Goal: Information Seeking & Learning: Check status

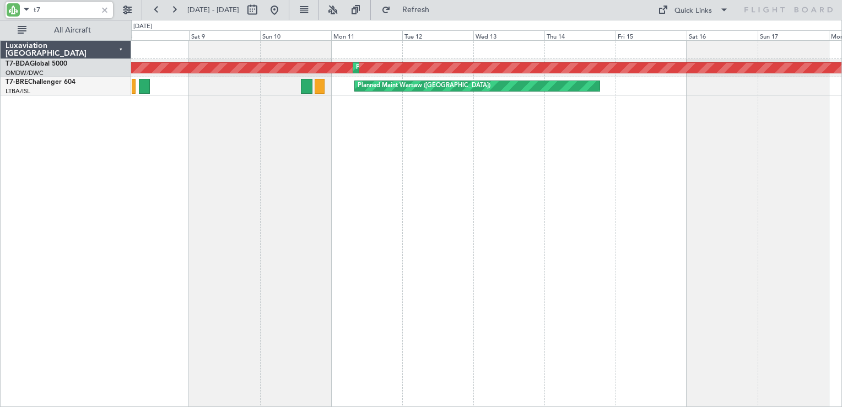
type input "t"
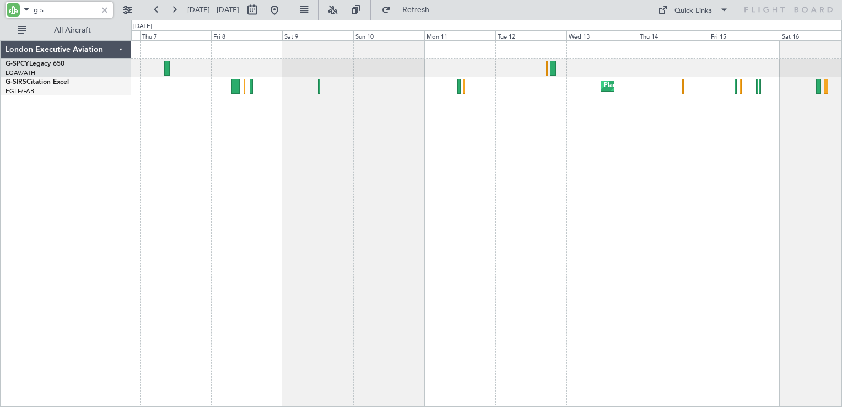
click at [484, 211] on div "Planned Maint [GEOGRAPHIC_DATA] ([GEOGRAPHIC_DATA]) A/C Unavailable Planned Mai…" at bounding box center [486, 223] width 711 height 367
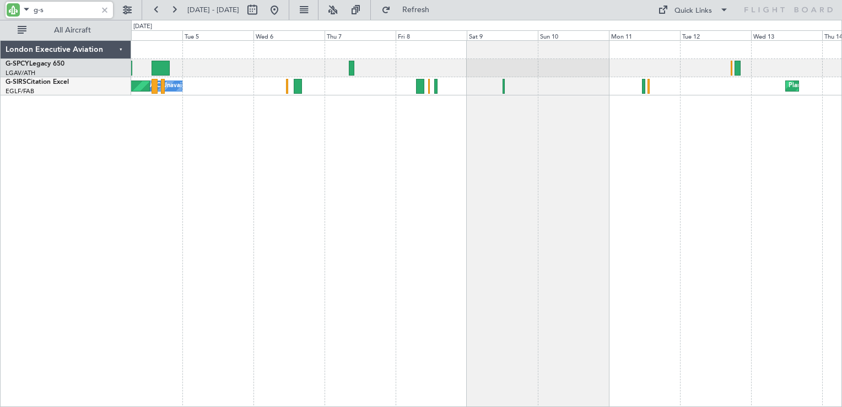
click at [490, 207] on div "Planned Maint [GEOGRAPHIC_DATA] ([GEOGRAPHIC_DATA]) A/C Unavailable Planned Mai…" at bounding box center [486, 223] width 711 height 367
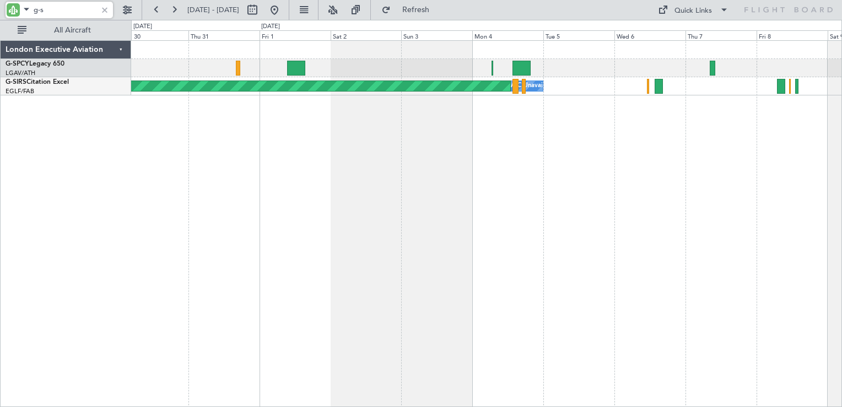
click at [459, 200] on div "A/C Unavailable Planned Maint [GEOGRAPHIC_DATA] ([GEOGRAPHIC_DATA])" at bounding box center [486, 223] width 711 height 367
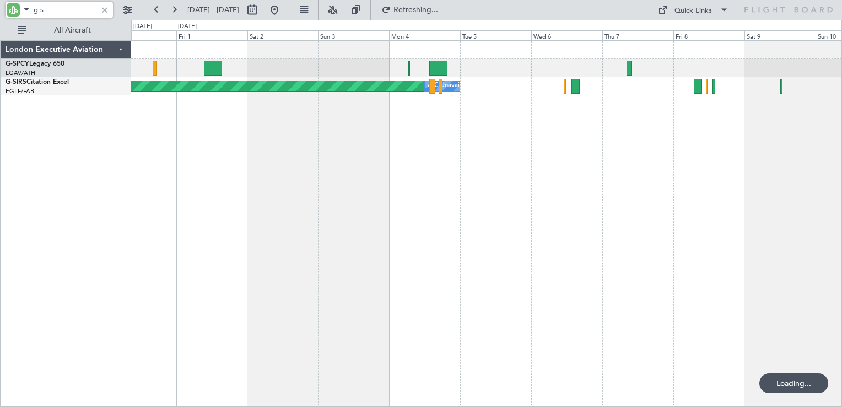
click at [286, 174] on div "Planned Maint Oxford ([GEOGRAPHIC_DATA]) A/C Unavailable" at bounding box center [486, 223] width 711 height 367
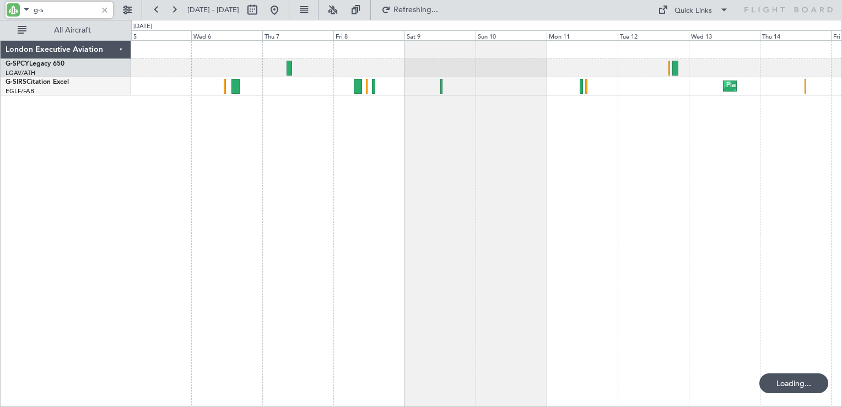
click at [351, 171] on div "Planned Maint [GEOGRAPHIC_DATA] ([GEOGRAPHIC_DATA]) A/C Unavailable Planned Mai…" at bounding box center [486, 223] width 711 height 367
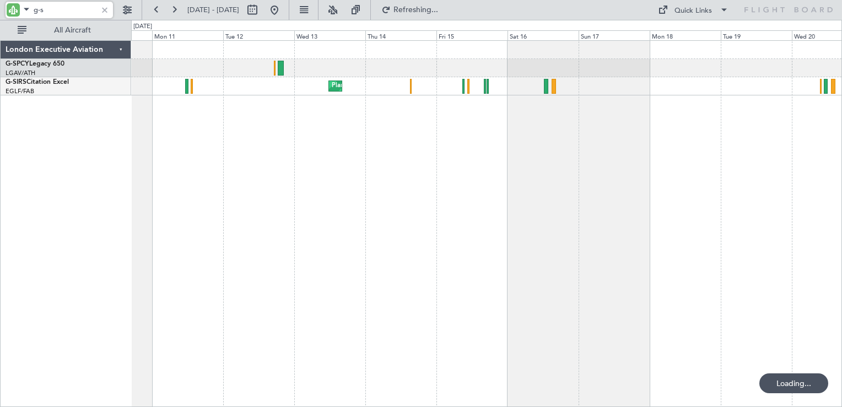
click at [428, 153] on div "Planned Maint [GEOGRAPHIC_DATA] ([GEOGRAPHIC_DATA]) Unplanned Maint [GEOGRAPHIC…" at bounding box center [486, 223] width 711 height 367
click at [435, 144] on div "Planned Maint [GEOGRAPHIC_DATA] ([GEOGRAPHIC_DATA]) Unplanned Maint [GEOGRAPHIC…" at bounding box center [486, 223] width 711 height 367
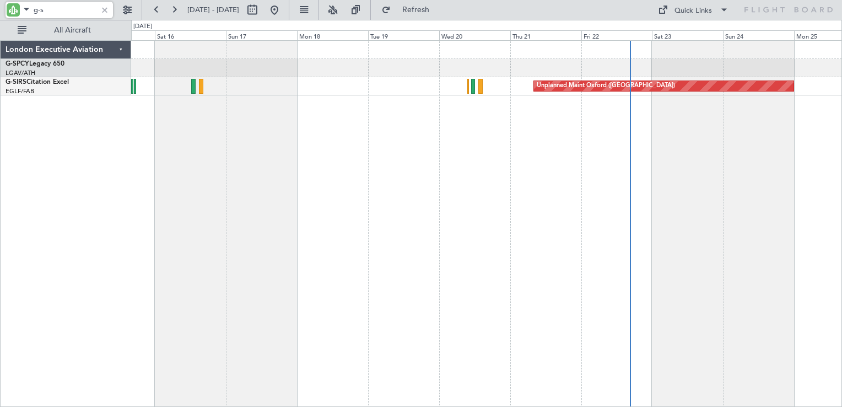
click at [474, 136] on div "Unplanned Maint Oxford ([GEOGRAPHIC_DATA]) Planned Maint [GEOGRAPHIC_DATA] ([GE…" at bounding box center [486, 223] width 711 height 367
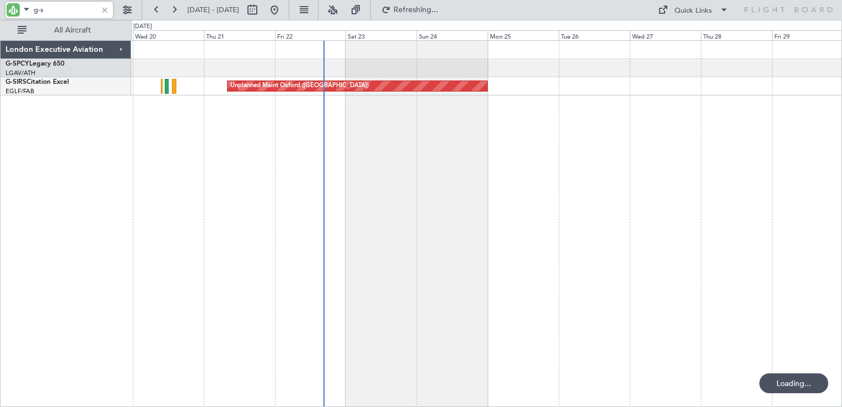
click at [494, 155] on div "Unplanned Maint Oxford ([GEOGRAPHIC_DATA])" at bounding box center [486, 223] width 711 height 367
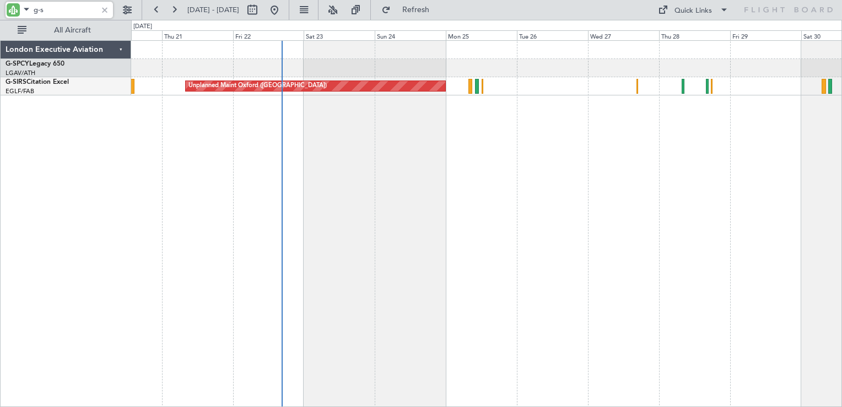
click at [532, 127] on div "Unplanned Maint Oxford ([GEOGRAPHIC_DATA])" at bounding box center [486, 223] width 711 height 367
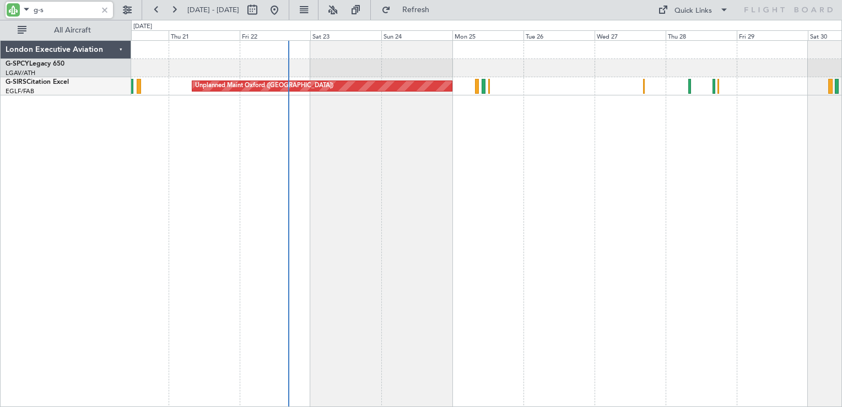
type input "g-s"
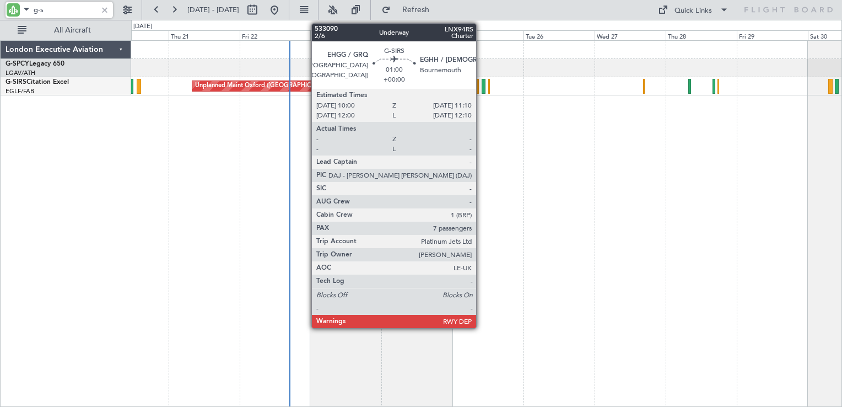
click at [482, 89] on div at bounding box center [484, 86] width 4 height 15
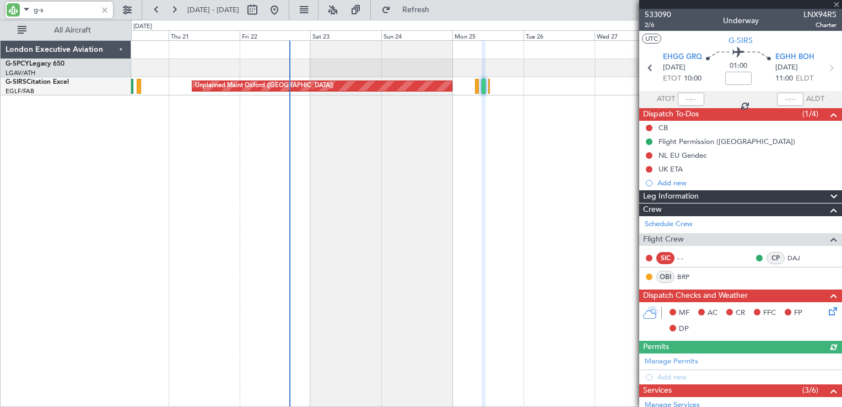
scroll to position [359, 0]
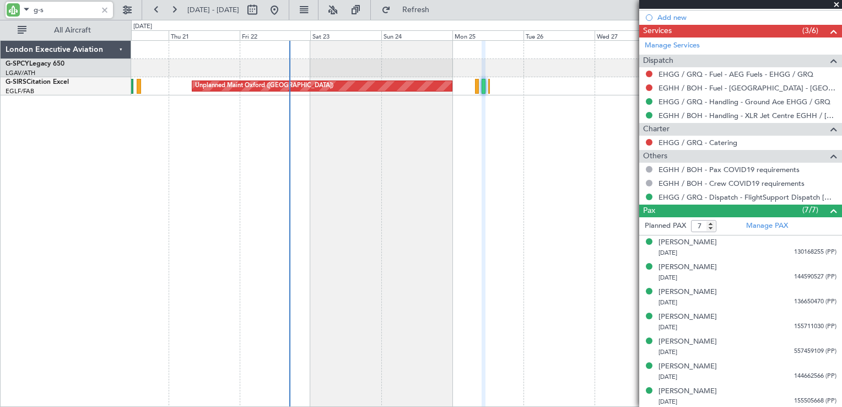
click at [836, 2] on span at bounding box center [836, 5] width 11 height 10
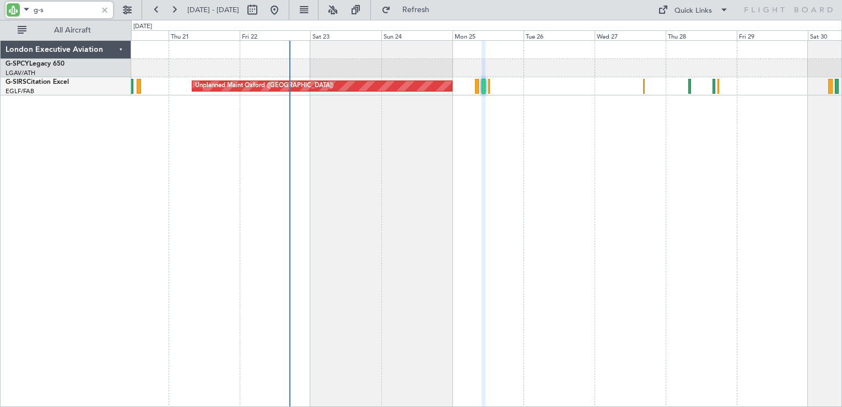
type input "0"
click at [107, 10] on div at bounding box center [105, 10] width 12 height 12
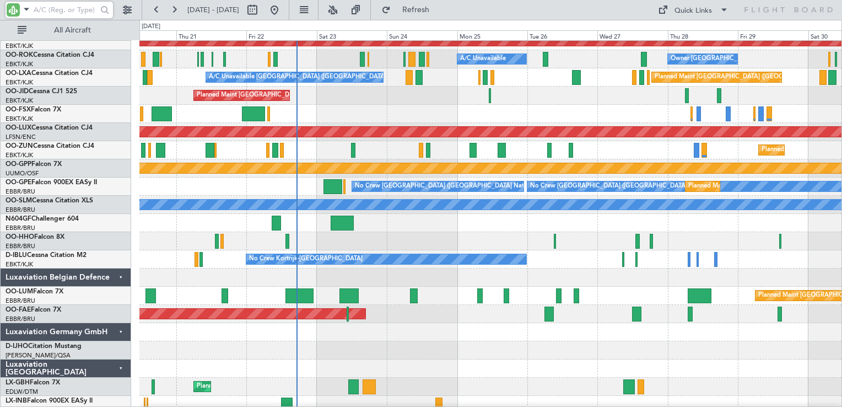
scroll to position [937, 0]
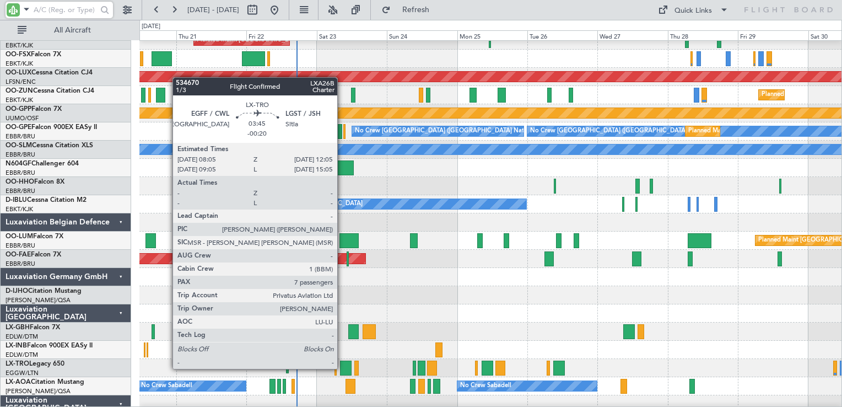
click at [342, 368] on div at bounding box center [346, 367] width 12 height 15
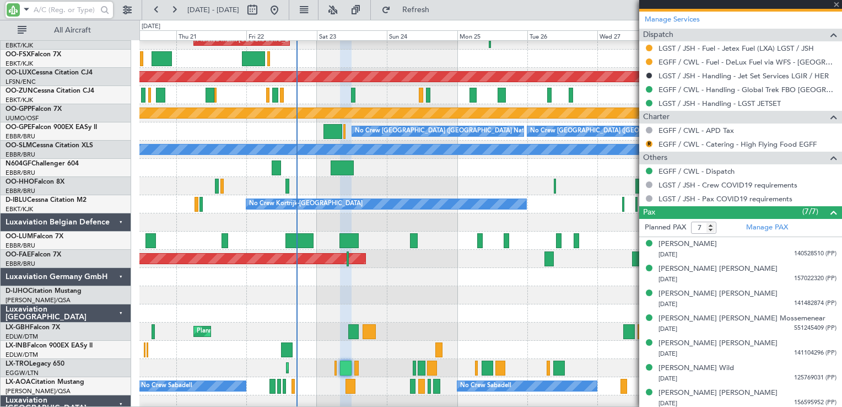
scroll to position [444, 0]
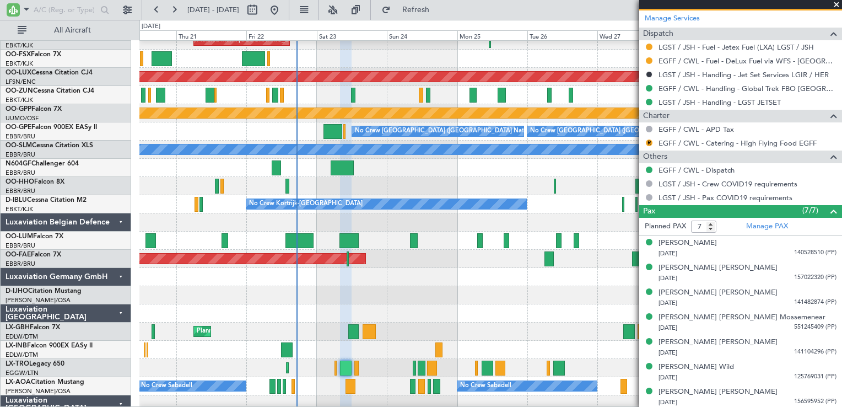
click at [836, 7] on span at bounding box center [836, 5] width 11 height 10
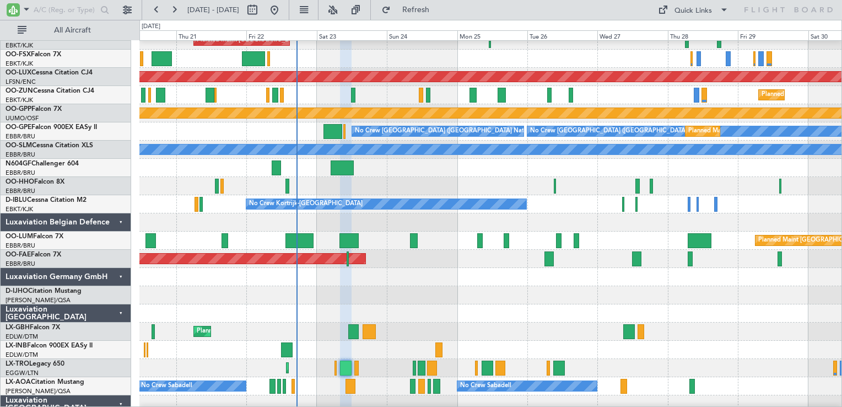
type input "0"
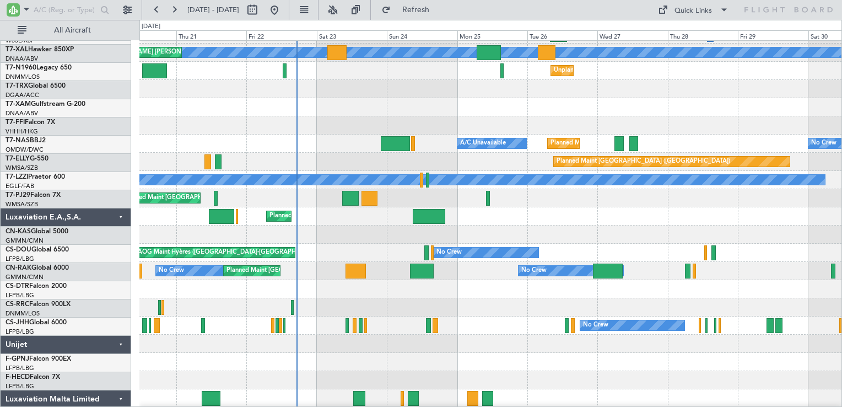
scroll to position [1561, 0]
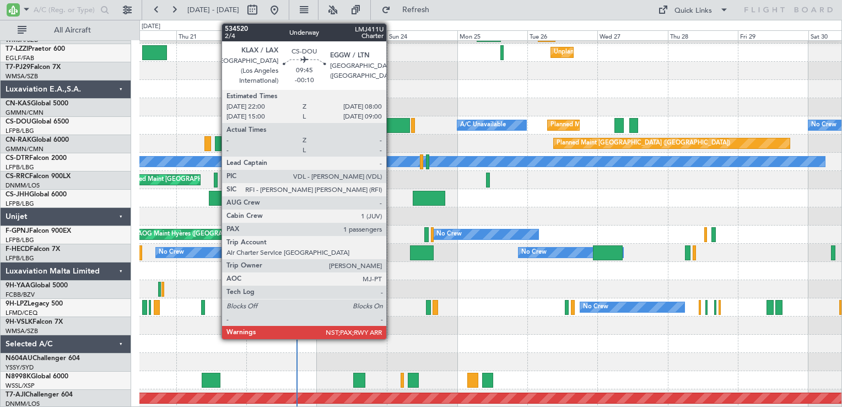
click at [391, 127] on div at bounding box center [396, 125] width 30 height 15
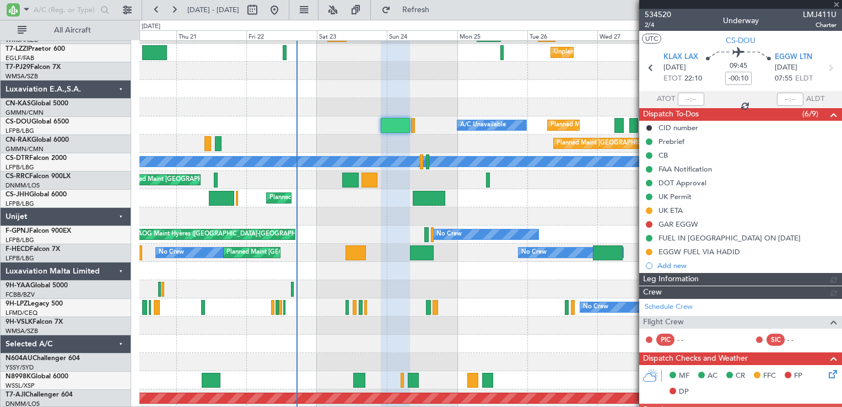
scroll to position [420, 0]
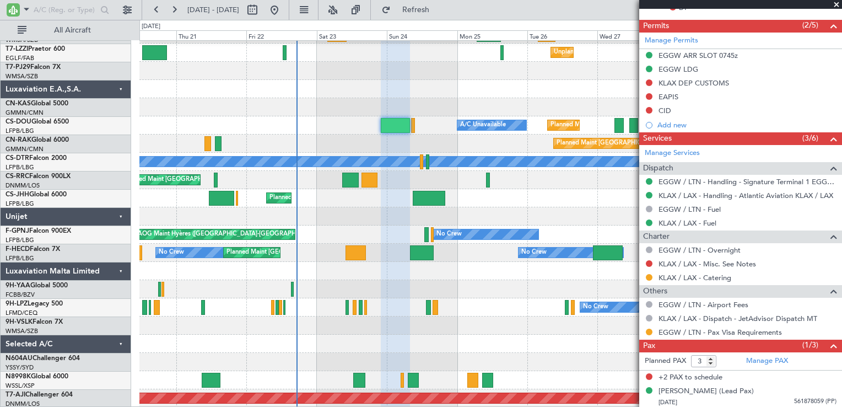
click at [838, 8] on span at bounding box center [836, 5] width 11 height 10
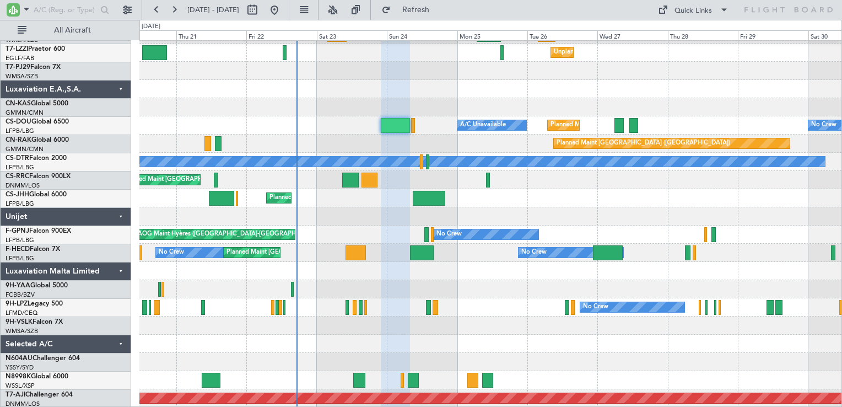
type input "0"
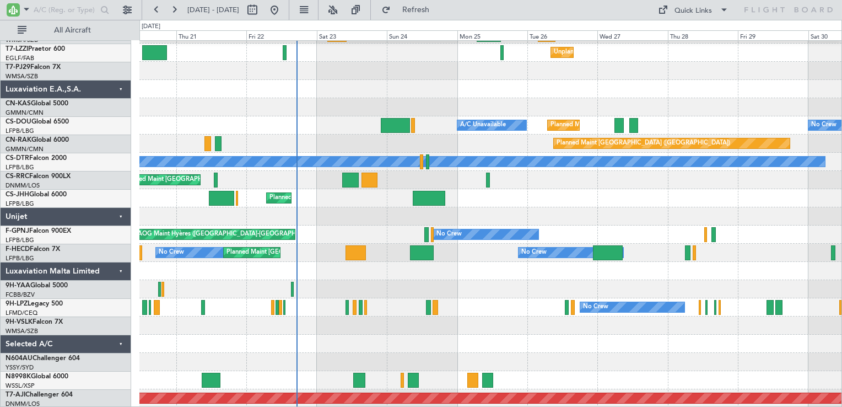
scroll to position [0, 0]
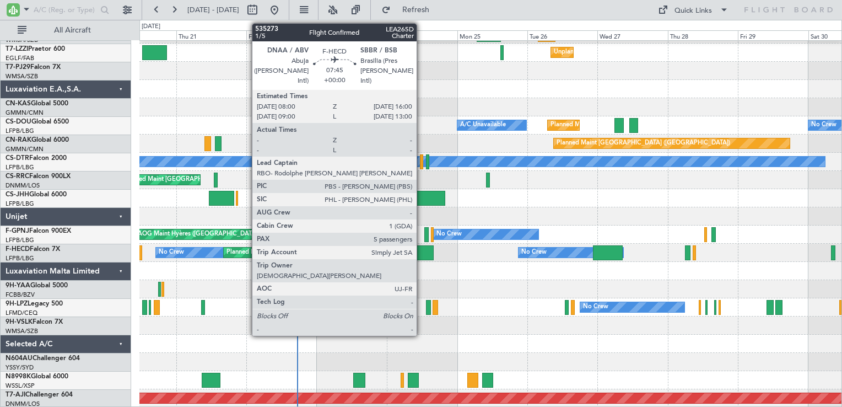
click at [422, 252] on div at bounding box center [422, 252] width 24 height 15
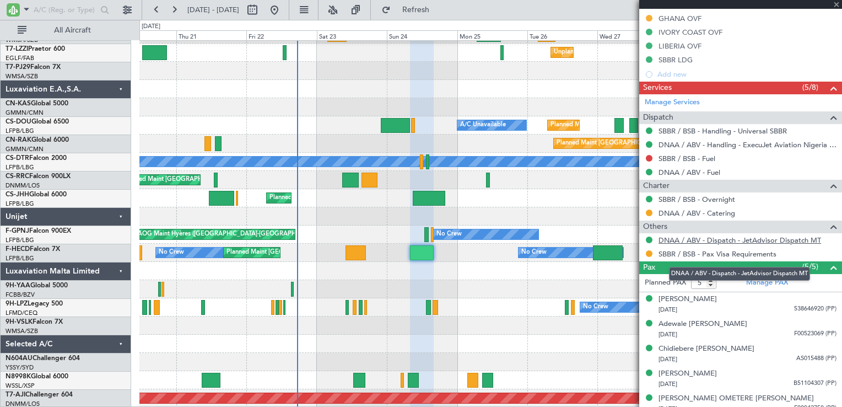
scroll to position [408, 0]
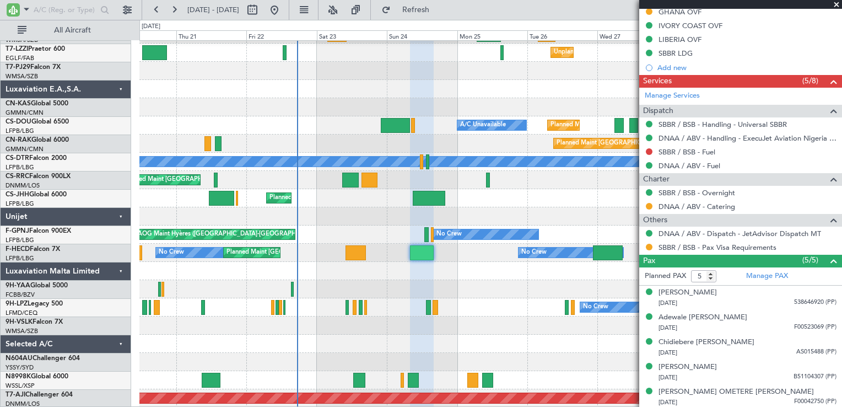
click at [837, 3] on span at bounding box center [836, 5] width 11 height 10
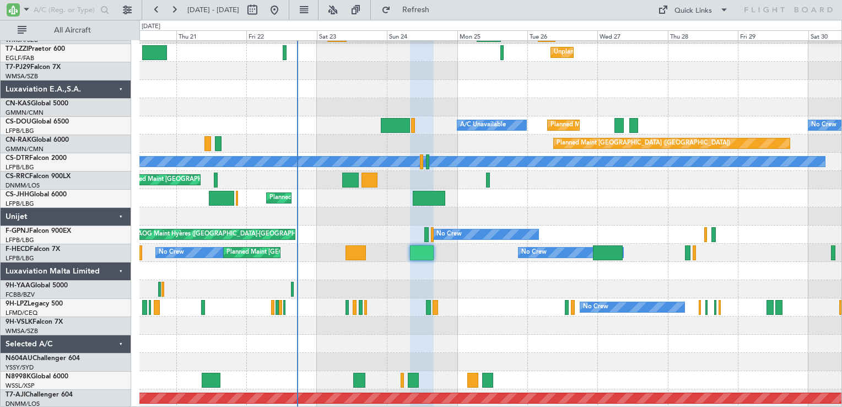
type input "0"
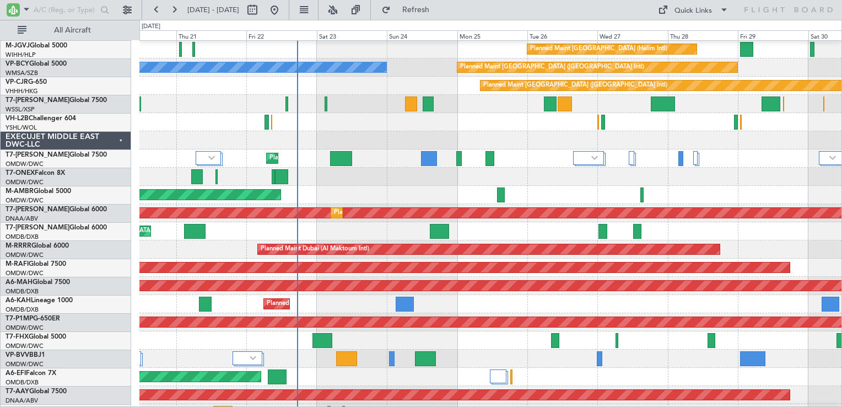
scroll to position [0, 0]
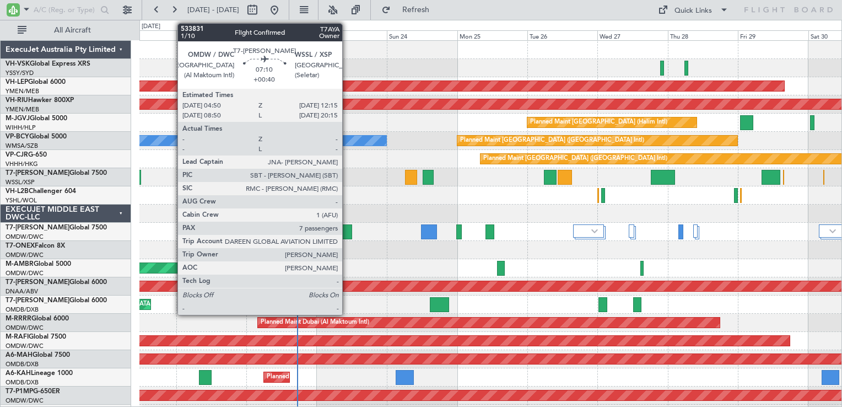
click at [348, 233] on div at bounding box center [341, 231] width 22 height 15
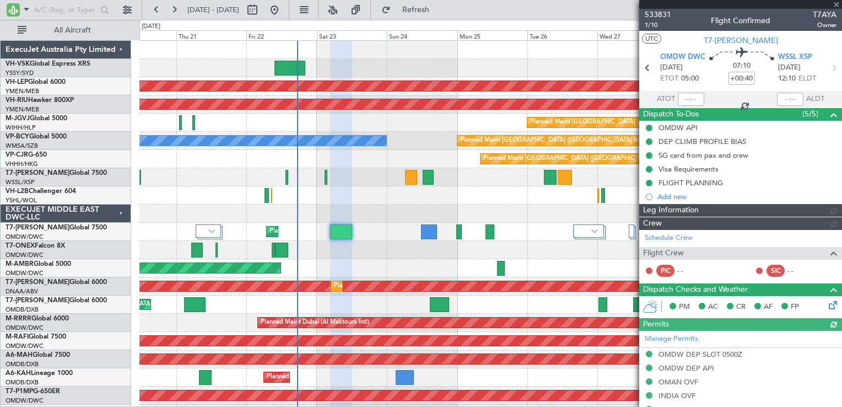
type input "[PERSON_NAME] ([PERSON_NAME])"
type input "6914"
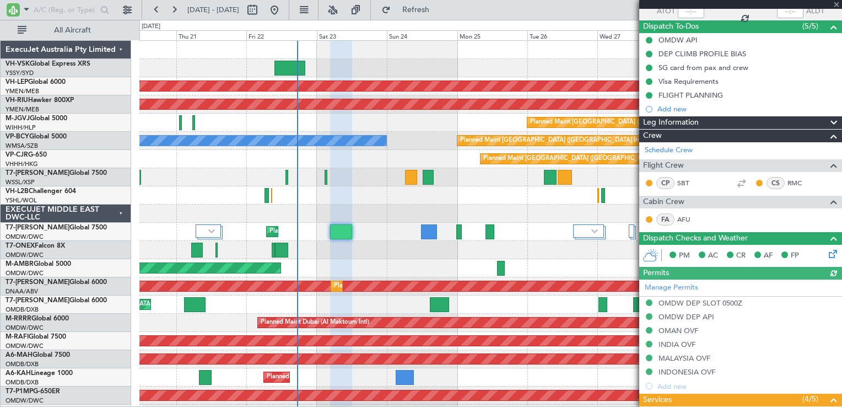
scroll to position [402, 0]
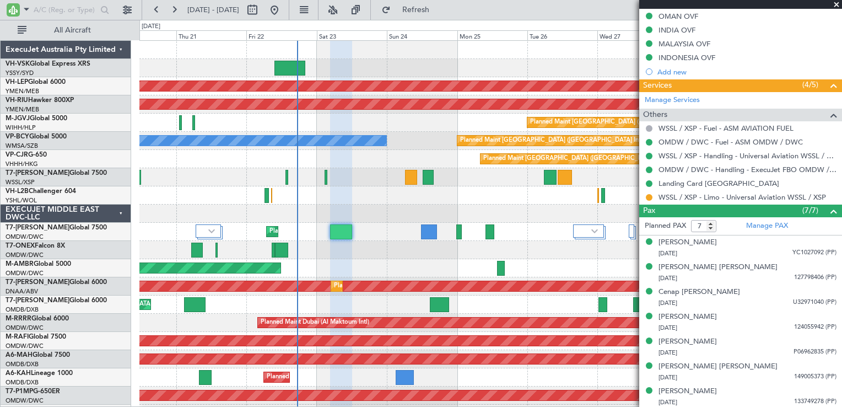
click at [838, 3] on span at bounding box center [836, 5] width 11 height 10
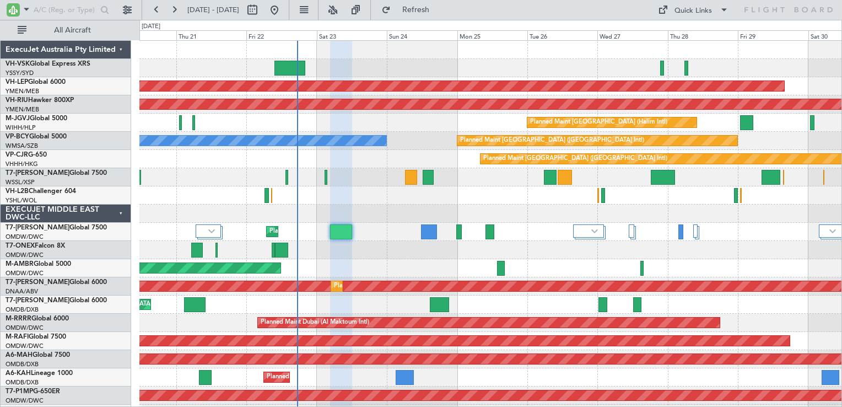
type input "0"
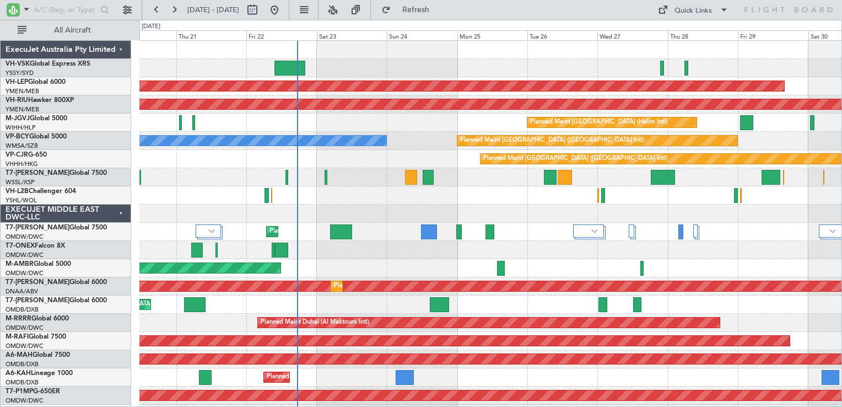
scroll to position [0, 0]
click at [52, 12] on input "text" at bounding box center [65, 10] width 63 height 17
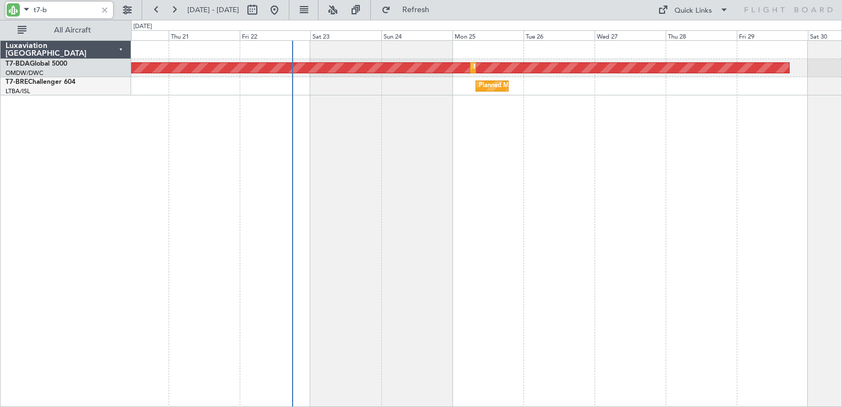
type input "t7-b"
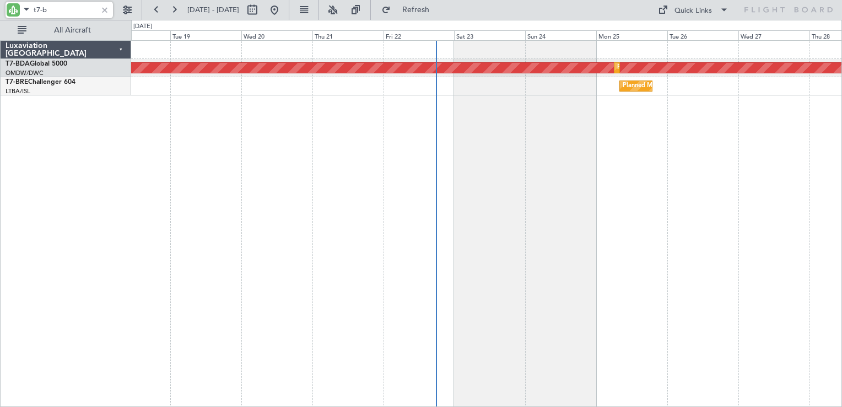
click at [406, 145] on div "Planned Maint Dubai (Al Maktoum Intl) Planned Maint [GEOGRAPHIC_DATA] (Al Makto…" at bounding box center [486, 223] width 711 height 367
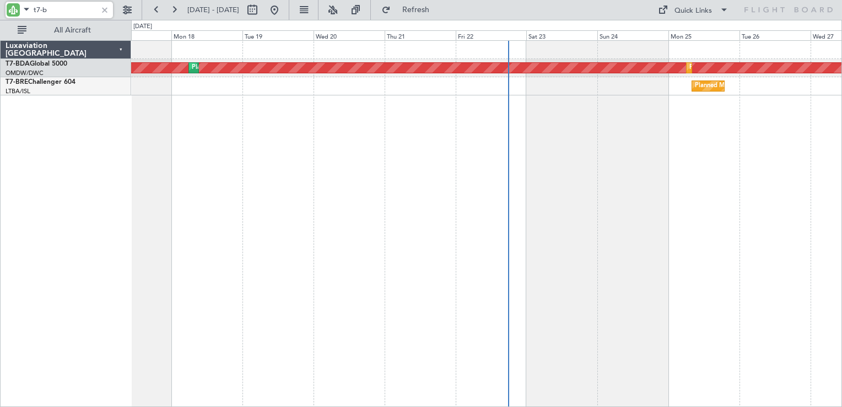
click at [451, 142] on div "Planned Maint Dubai (Al Maktoum Intl) Planned Maint [GEOGRAPHIC_DATA] (Al Makto…" at bounding box center [486, 223] width 711 height 367
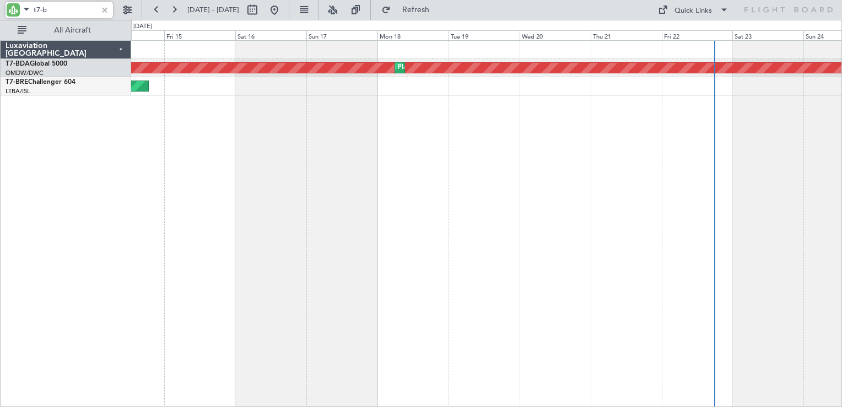
click at [469, 137] on div "Planned Maint Dubai (Al Maktoum Intl) Planned Maint [GEOGRAPHIC_DATA] (Al Makto…" at bounding box center [486, 223] width 711 height 367
